Goal: Task Accomplishment & Management: Manage account settings

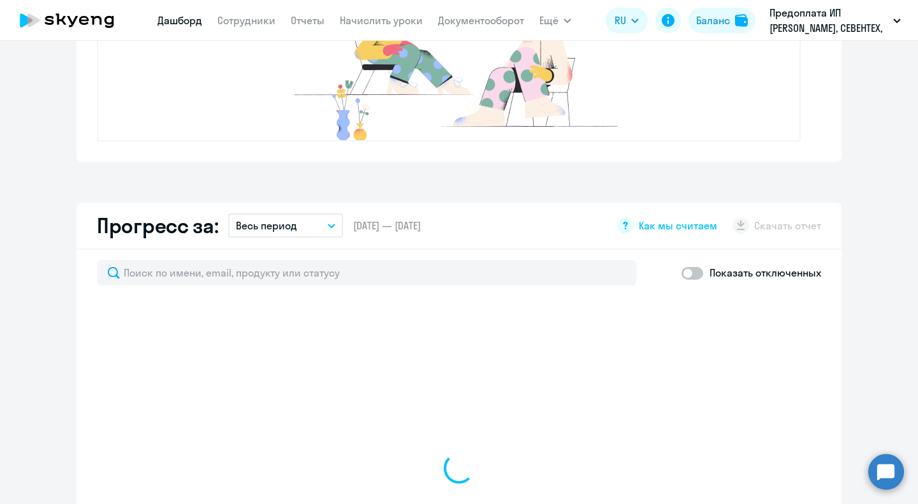
select select "30"
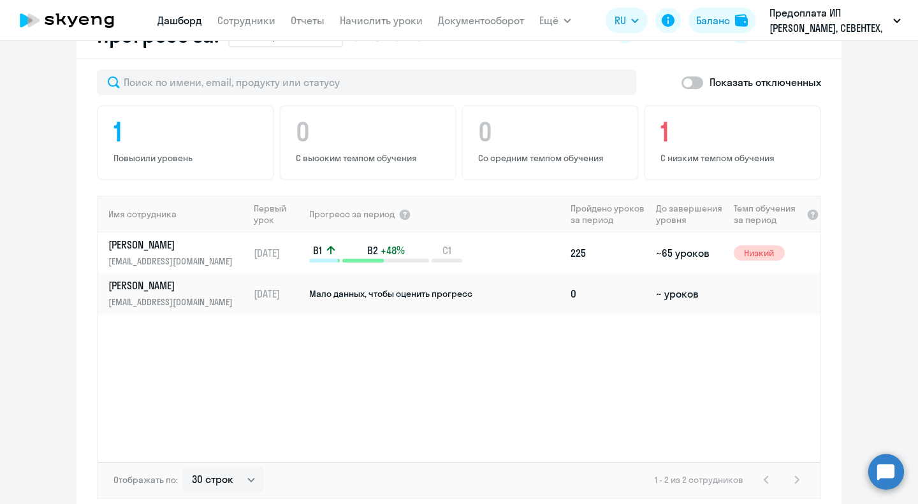
scroll to position [765, 0]
click at [237, 16] on link "Сотрудники" at bounding box center [246, 20] width 58 height 13
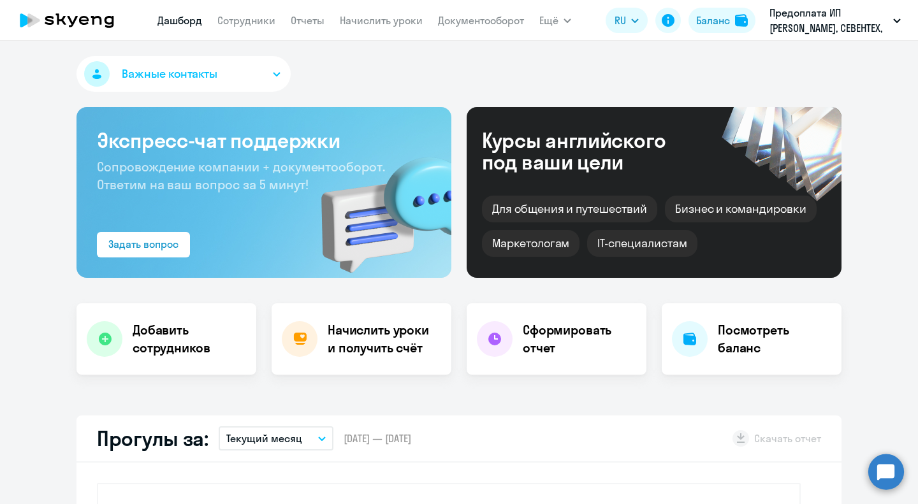
select select "30"
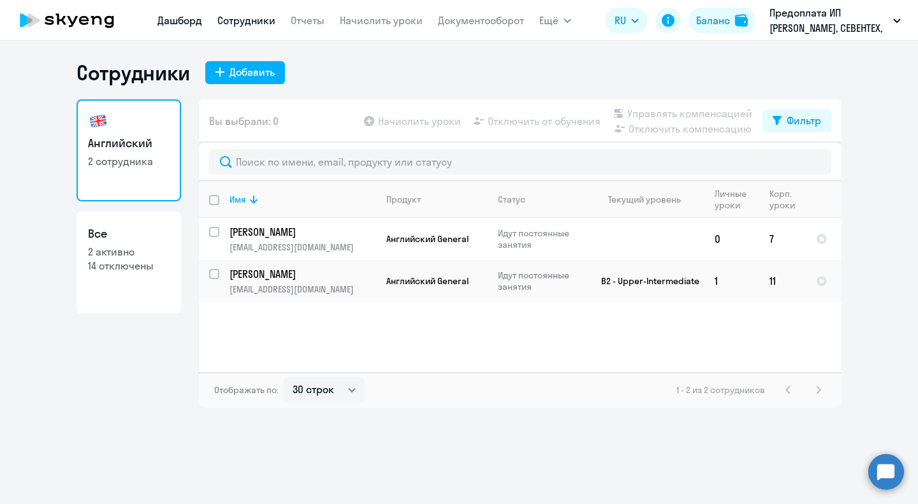
click at [178, 17] on link "Дашборд" at bounding box center [179, 20] width 45 height 13
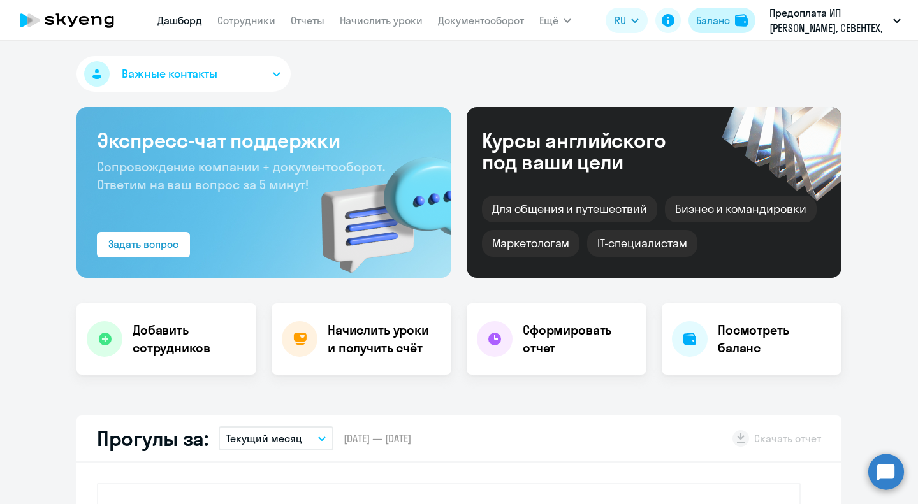
click at [722, 23] on div "Баланс" at bounding box center [713, 20] width 34 height 15
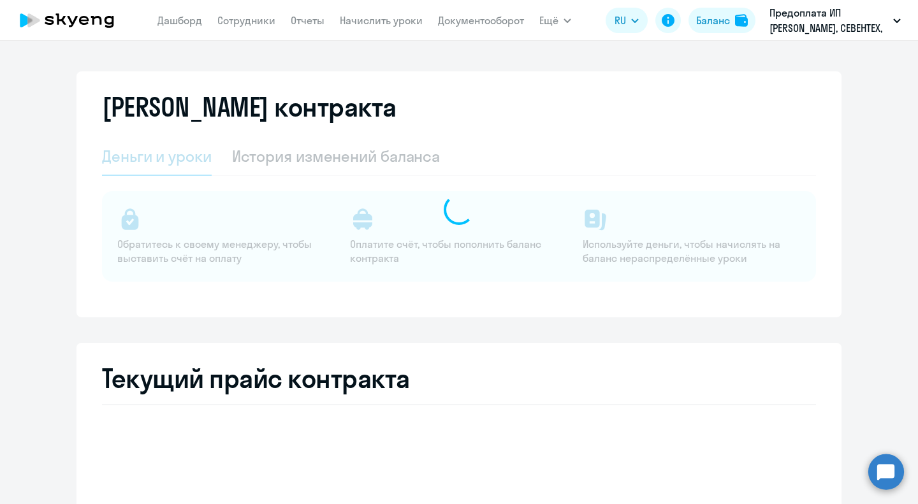
select select "english_adult_not_native_speaker"
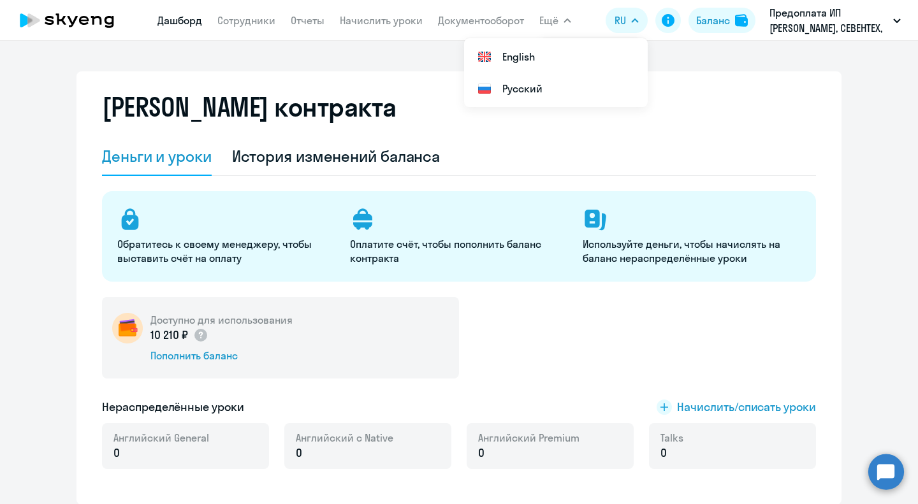
click at [188, 17] on link "Дашборд" at bounding box center [179, 20] width 45 height 13
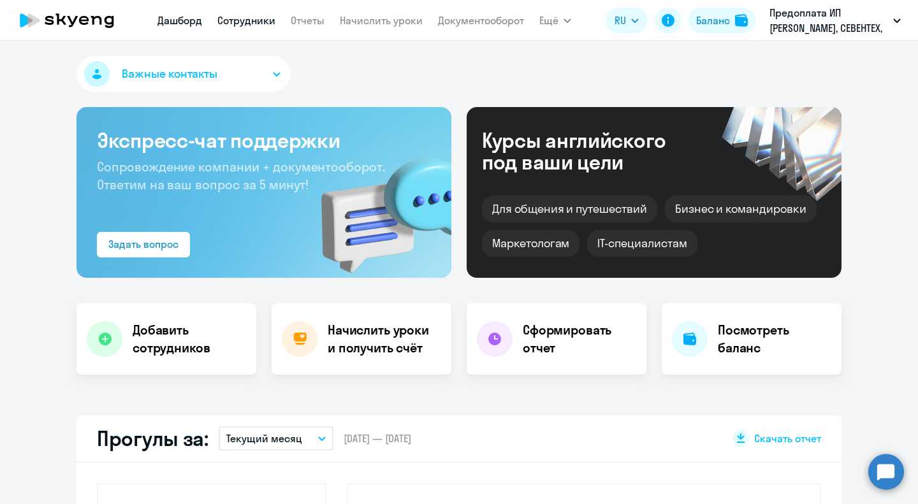
click at [247, 21] on link "Сотрудники" at bounding box center [246, 20] width 58 height 13
select select "30"
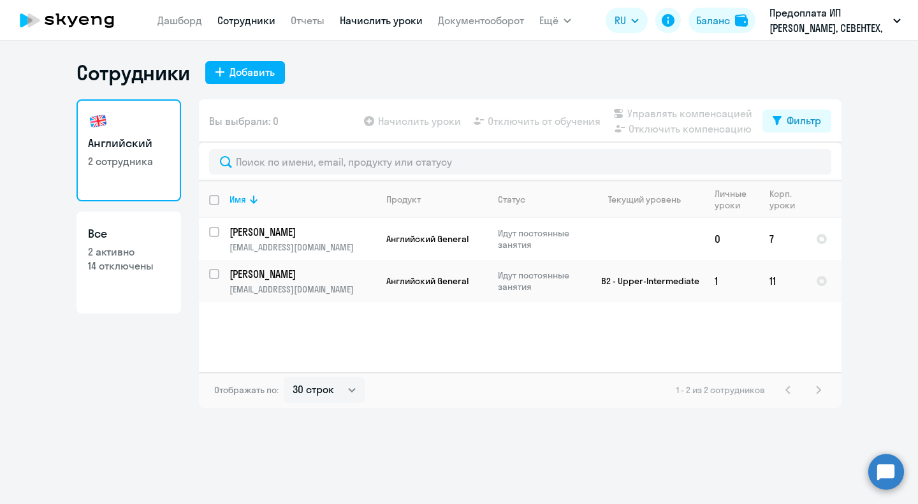
click at [372, 20] on link "Начислить уроки" at bounding box center [381, 20] width 83 height 13
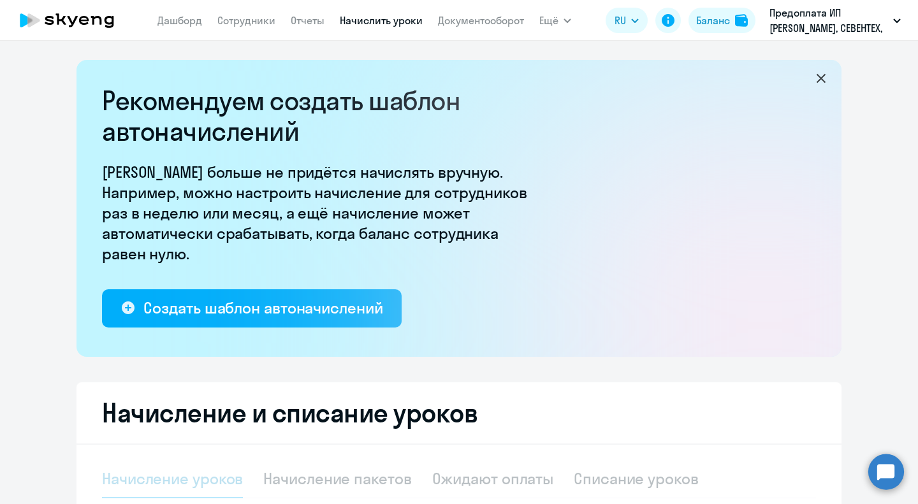
select select "10"
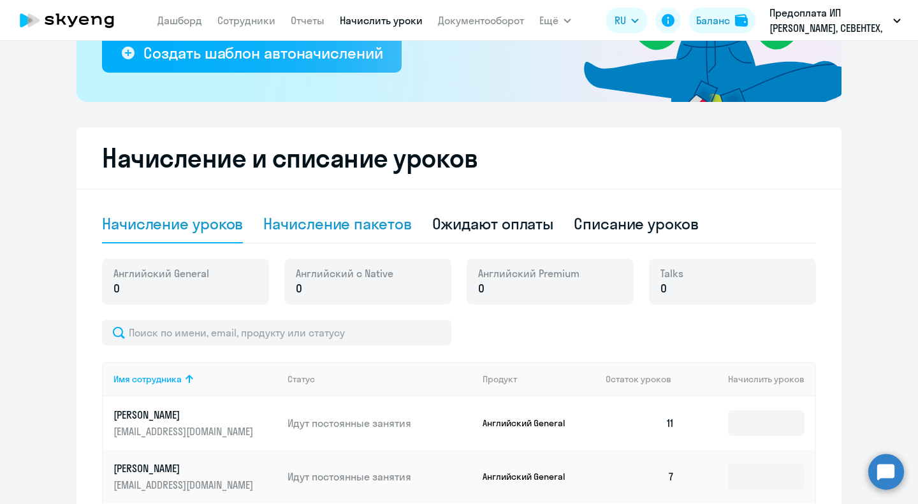
click at [363, 233] on div "Начисление пакетов" at bounding box center [337, 224] width 148 height 38
select select "10"
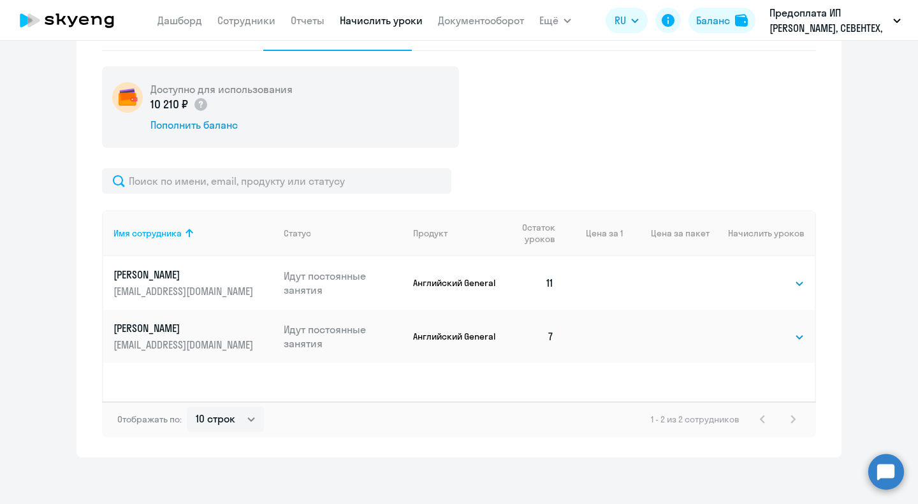
scroll to position [451, 0]
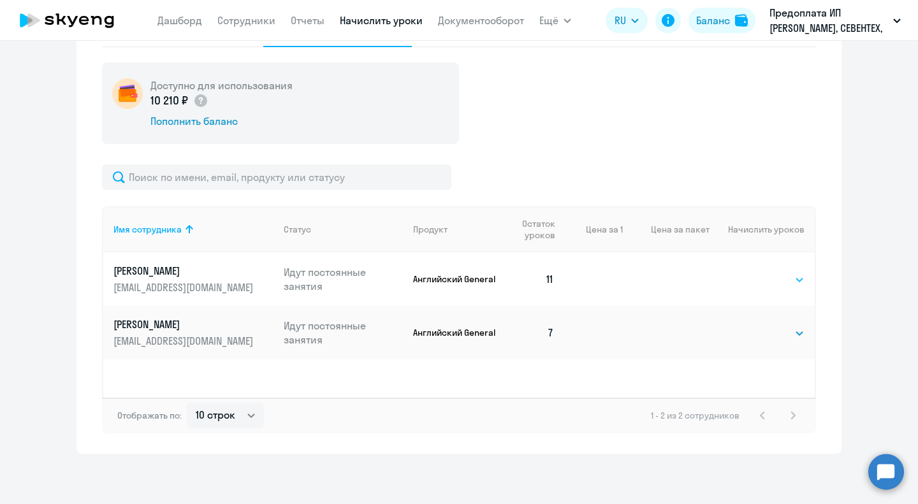
click at [779, 285] on select "Выбрать 4 8 16 32 64 96 128" at bounding box center [778, 279] width 52 height 15
click at [752, 272] on select "Выбрать 4 8 16 32 64 96 128" at bounding box center [778, 279] width 52 height 15
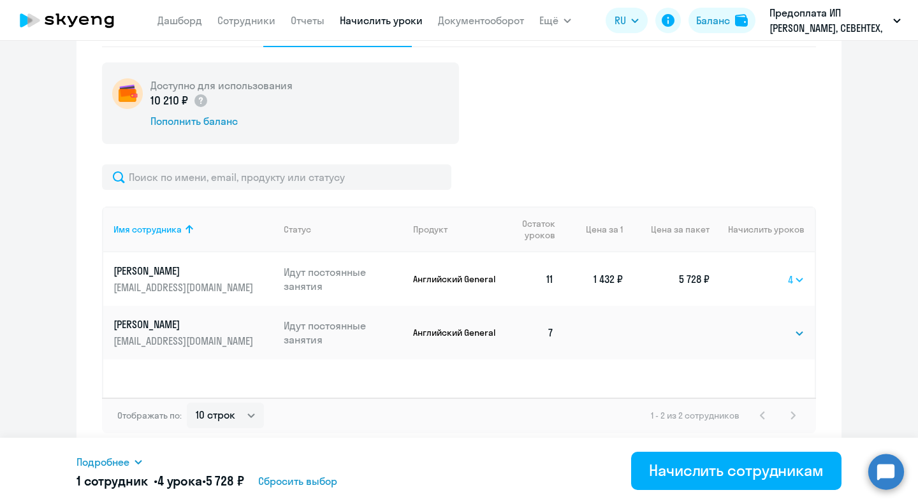
click at [788, 279] on select "Выбрать 4 8 16 32 64 96 128" at bounding box center [796, 279] width 17 height 15
click at [788, 272] on select "Выбрать 4 8 16 32 64 96 128" at bounding box center [796, 279] width 17 height 15
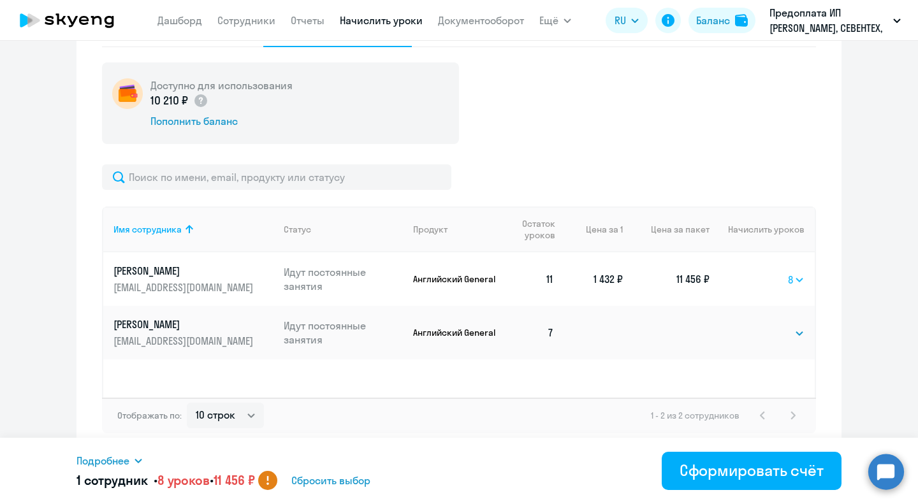
click at [793, 277] on select "Выбрать 4 8 16 32 64 96 128" at bounding box center [796, 279] width 17 height 15
select select "4"
click at [788, 272] on select "Выбрать 4 8 16 32 64 96 128" at bounding box center [796, 279] width 17 height 15
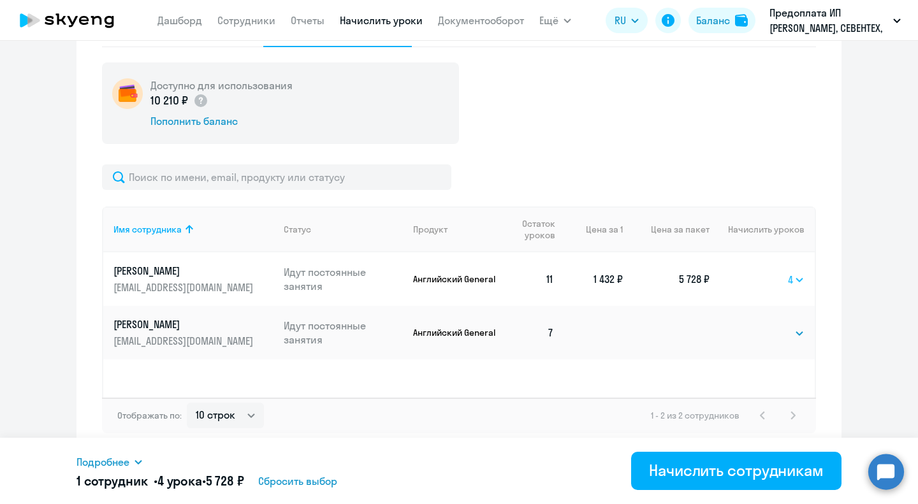
click at [792, 278] on select "Выбрать 4 8 16 32 64 96 128" at bounding box center [796, 279] width 17 height 15
select select
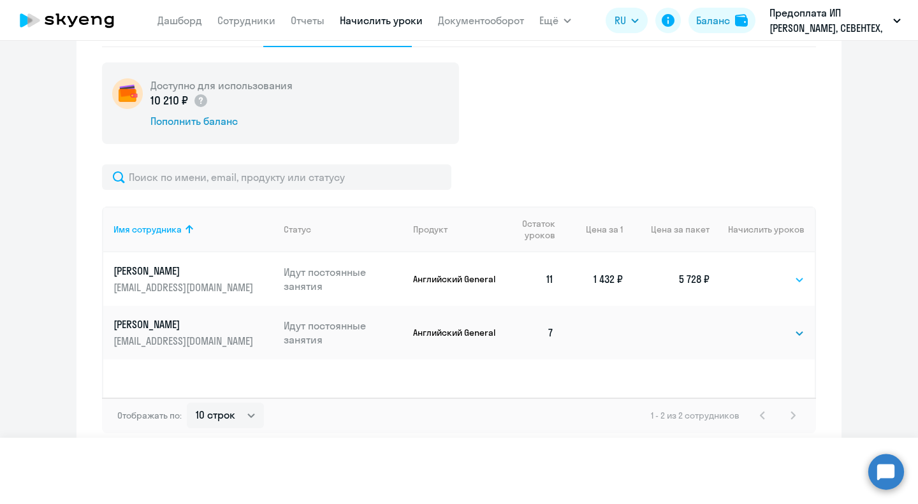
click at [788, 272] on select "Выбрать 4 8 16 32 64 96 128" at bounding box center [796, 279] width 17 height 15
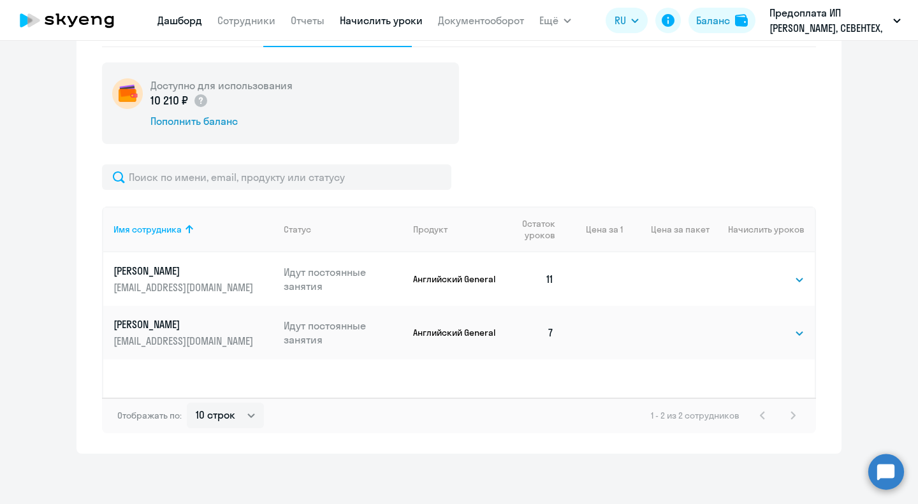
click at [185, 22] on link "Дашборд" at bounding box center [179, 20] width 45 height 13
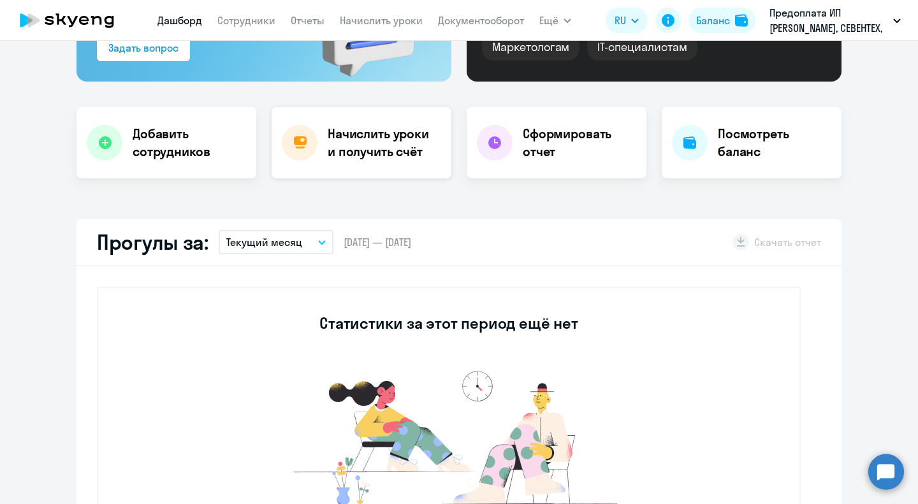
select select "30"
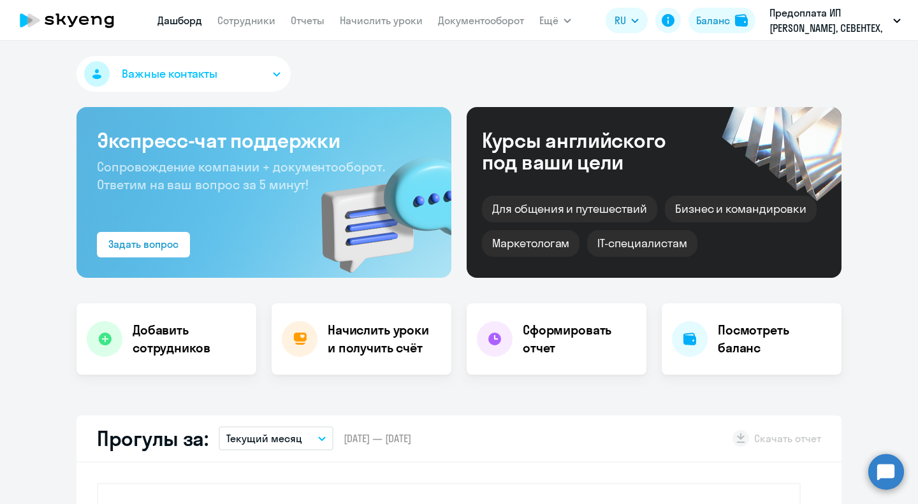
select select "30"
